Goal: Task Accomplishment & Management: Manage account settings

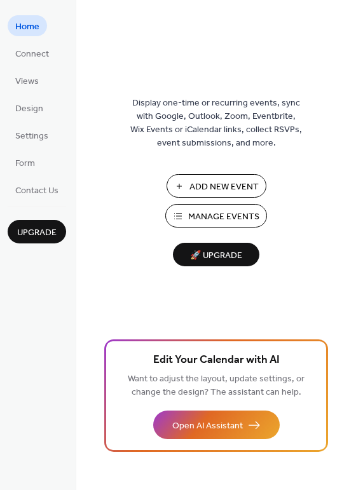
click at [20, 120] on ul "Home Connect Views Design Settings Form Contact Us" at bounding box center [37, 107] width 58 height 185
click at [20, 114] on span "Design" at bounding box center [29, 108] width 28 height 13
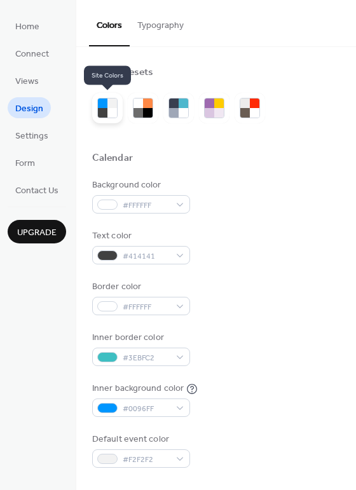
click at [107, 111] on div at bounding box center [112, 113] width 10 height 10
click at [143, 106] on div at bounding box center [148, 104] width 10 height 10
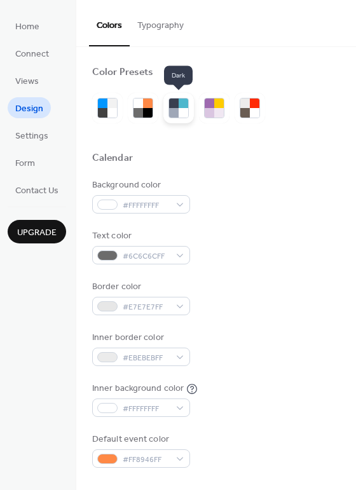
click at [187, 106] on div at bounding box center [184, 104] width 10 height 10
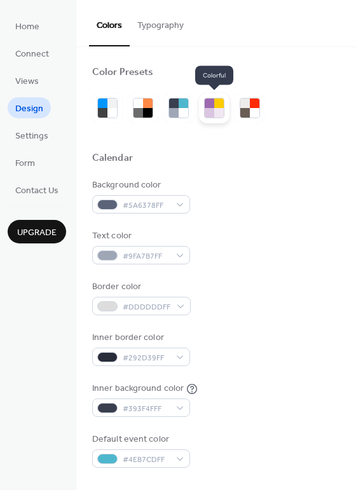
click at [225, 111] on div at bounding box center [214, 108] width 31 height 31
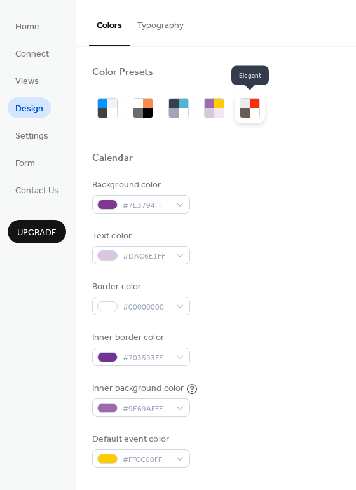
click at [240, 109] on div at bounding box center [245, 113] width 10 height 10
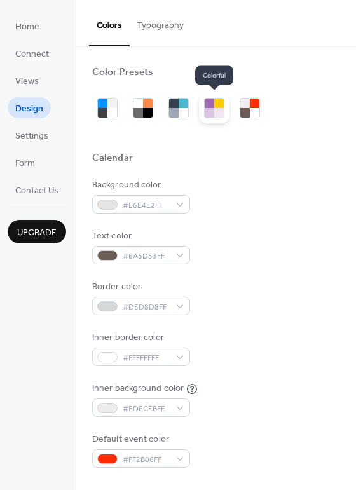
click at [217, 111] on div at bounding box center [219, 113] width 10 height 10
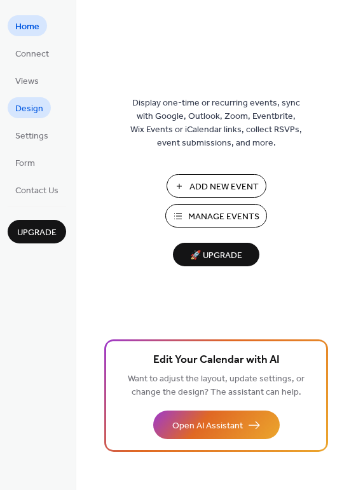
click at [13, 109] on link "Design" at bounding box center [29, 107] width 43 height 21
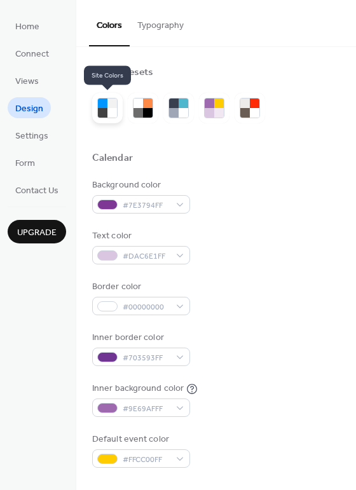
click at [111, 108] on div at bounding box center [112, 113] width 10 height 10
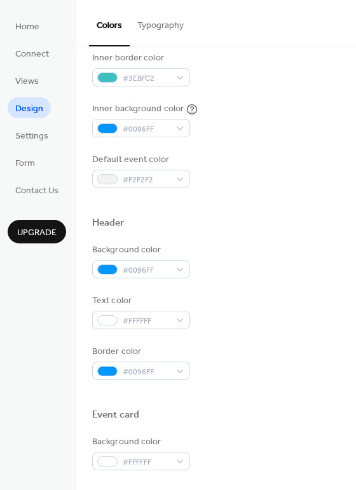
scroll to position [282, 0]
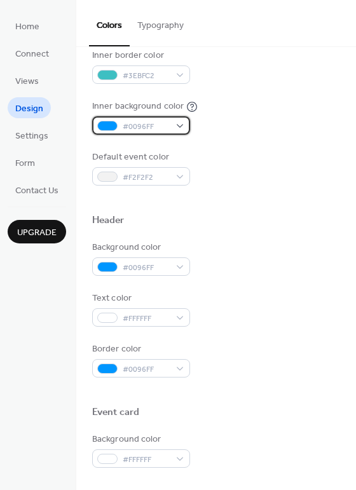
click at [152, 125] on span "#0096FF" at bounding box center [146, 126] width 47 height 13
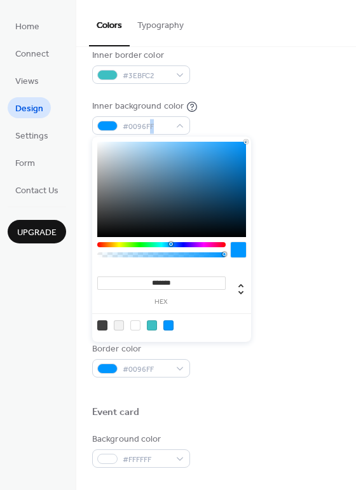
click at [136, 327] on div at bounding box center [135, 325] width 10 height 10
type input "*******"
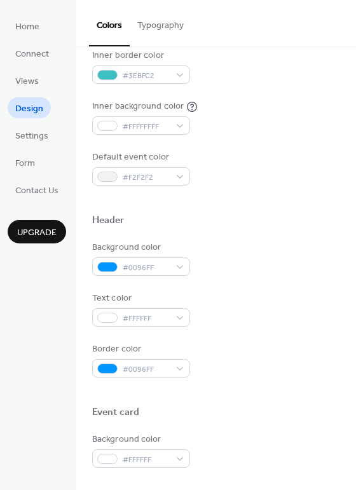
click at [278, 95] on div "Background color #FFFFFF Text color #414141 Border color #FFFFFF Inner border c…" at bounding box center [216, 40] width 248 height 289
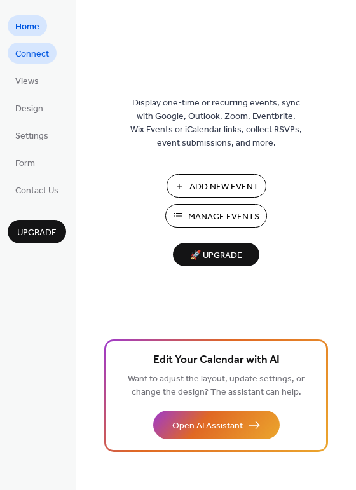
click at [29, 52] on span "Connect" at bounding box center [32, 54] width 34 height 13
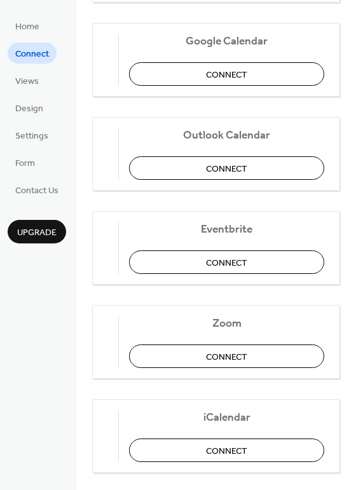
scroll to position [265, 0]
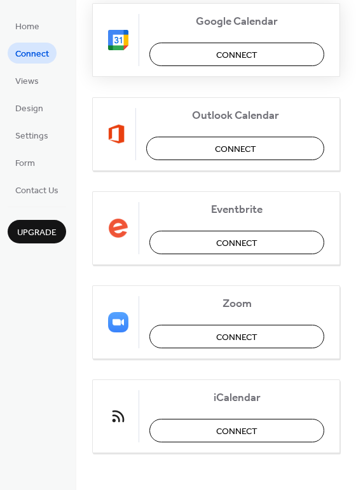
click at [170, 55] on button "Connect" at bounding box center [236, 55] width 175 height 24
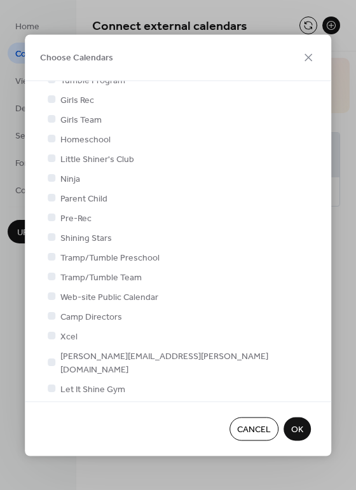
scroll to position [117, 0]
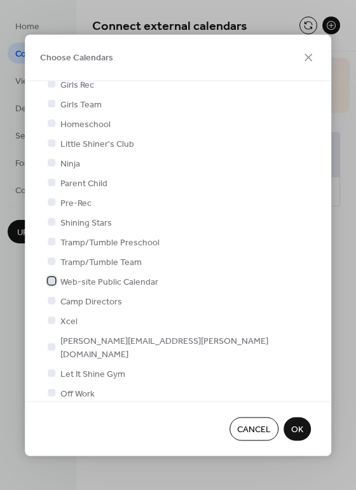
click at [57, 283] on div at bounding box center [51, 281] width 13 height 13
click at [311, 55] on icon at bounding box center [308, 57] width 15 height 15
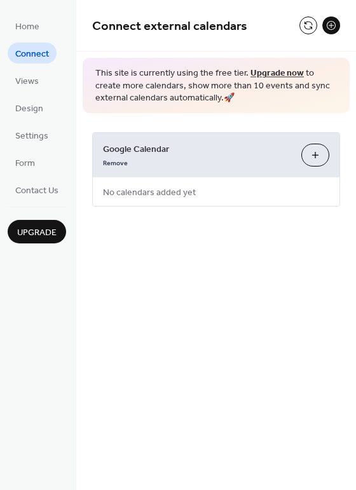
click at [313, 158] on button "Choose Calendars" at bounding box center [315, 155] width 28 height 23
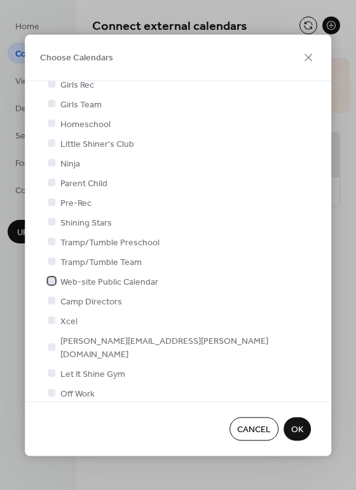
click at [115, 280] on span "Web-site Public Calendar" at bounding box center [109, 281] width 98 height 13
click at [297, 423] on span "OK" at bounding box center [297, 429] width 12 height 13
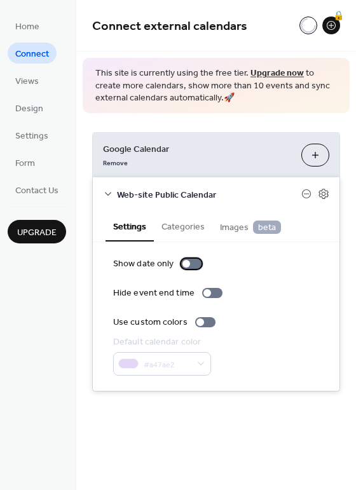
click at [191, 265] on div at bounding box center [191, 264] width 20 height 10
click at [185, 264] on div at bounding box center [191, 264] width 20 height 10
click at [285, 248] on div "Show date only Hide event end time Use custom colors Default calendar color #a4…" at bounding box center [216, 316] width 247 height 149
click at [30, 284] on div "Home Connect Views Design Settings Form Contact Us Upgrade" at bounding box center [38, 245] width 76 height 490
click at [178, 448] on div "Connect external calendars 🔒 This site is currently using the free tier. Upgrad…" at bounding box center [216, 245] width 280 height 490
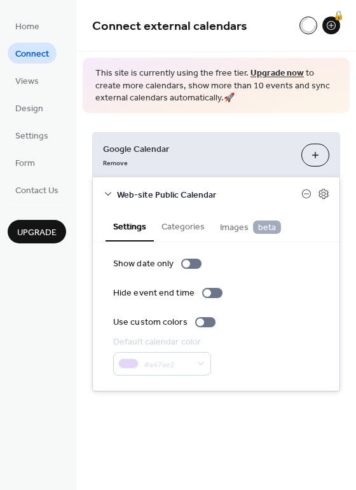
click at [66, 242] on div "Upgrade" at bounding box center [37, 225] width 58 height 37
click at [103, 191] on icon at bounding box center [108, 194] width 10 height 10
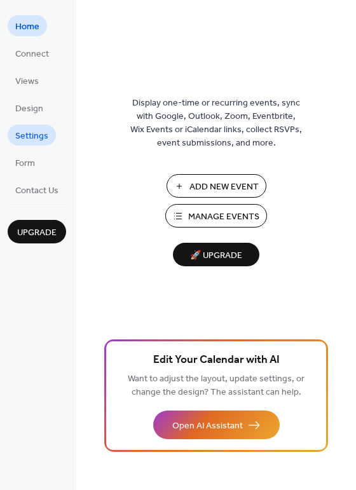
click at [31, 131] on span "Settings" at bounding box center [31, 136] width 33 height 13
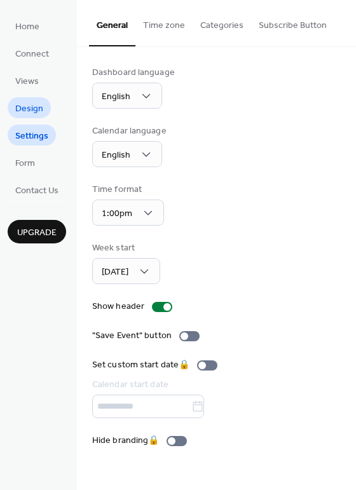
click at [27, 109] on span "Design" at bounding box center [29, 108] width 28 height 13
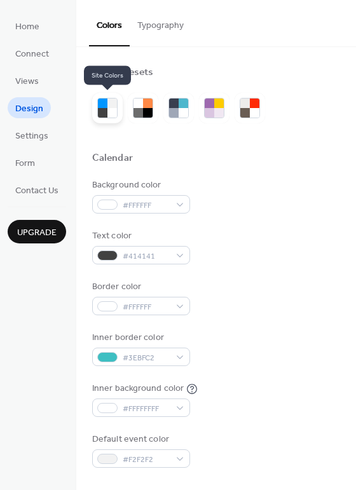
click at [107, 108] on div at bounding box center [112, 113] width 10 height 10
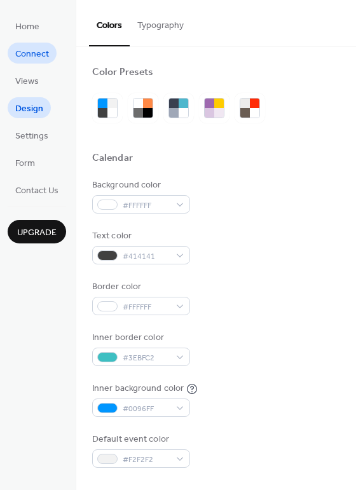
click at [28, 54] on span "Connect" at bounding box center [32, 54] width 34 height 13
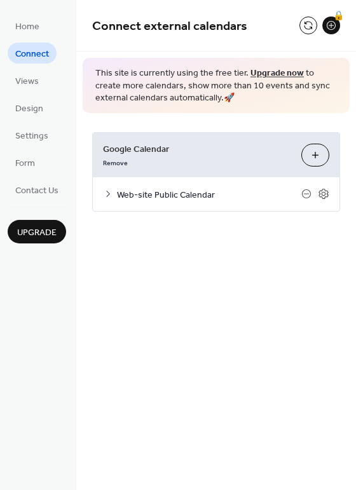
click at [103, 193] on icon at bounding box center [108, 194] width 10 height 10
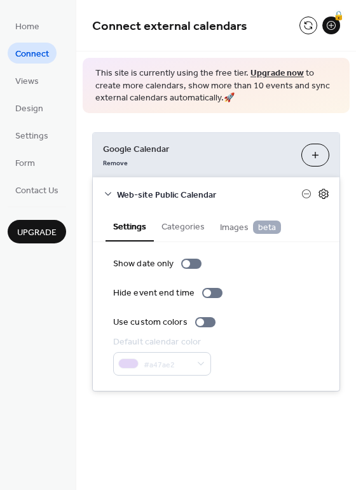
click at [321, 191] on icon at bounding box center [323, 194] width 10 height 10
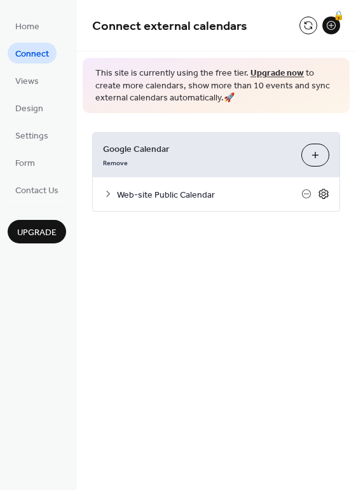
click at [321, 191] on icon at bounding box center [323, 194] width 10 height 10
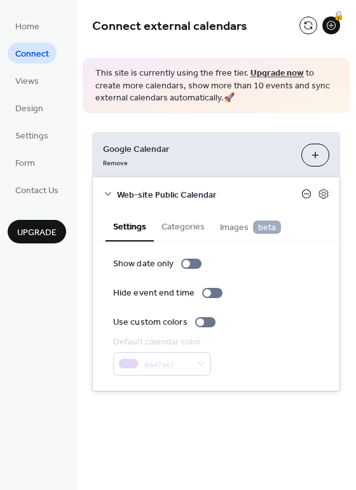
click at [307, 194] on icon at bounding box center [306, 194] width 5 height 1
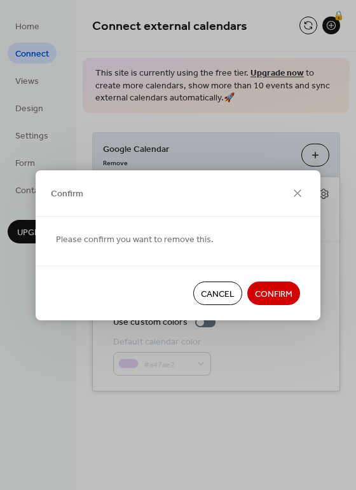
click at [204, 294] on span "Cancel" at bounding box center [218, 293] width 34 height 13
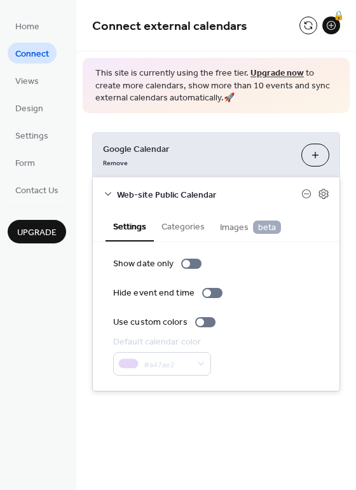
click at [117, 200] on span "Web-site Public Calendar" at bounding box center [209, 194] width 184 height 13
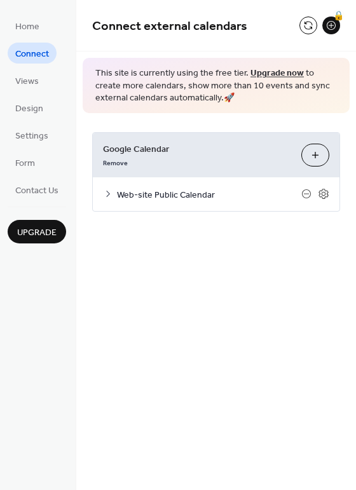
click at [118, 129] on div "Google Calendar Remove Choose Calendars Web-site Public Calendar Settings Categ…" at bounding box center [216, 172] width 280 height 118
click at [151, 116] on div "Google Calendar Remove Choose Calendars Web-site Public Calendar Settings Categ…" at bounding box center [216, 172] width 280 height 118
click at [100, 263] on div "Connect external calendars 🔒 This site is currently using the free tier. Upgrad…" at bounding box center [216, 245] width 280 height 490
click at [38, 53] on span "Connect" at bounding box center [32, 54] width 34 height 13
click at [310, 29] on button at bounding box center [308, 26] width 18 height 18
